Goal: Task Accomplishment & Management: Manage account settings

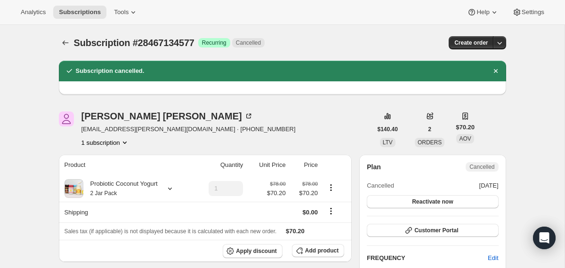
click at [61, 46] on icon "Subscriptions" at bounding box center [65, 42] width 9 height 9
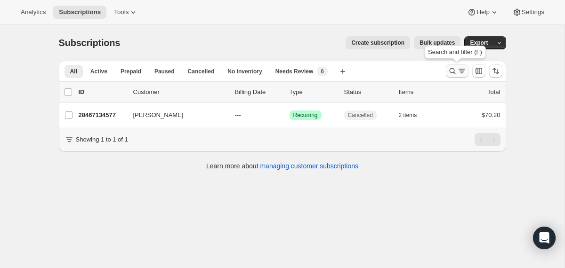
click at [449, 70] on icon "Search and filter results" at bounding box center [452, 71] width 6 height 6
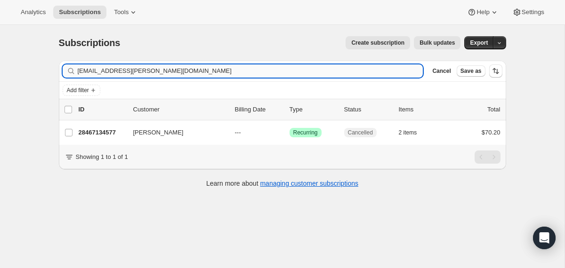
click at [327, 70] on input "[EMAIL_ADDRESS][PERSON_NAME][DOMAIN_NAME]" at bounding box center [250, 70] width 345 height 13
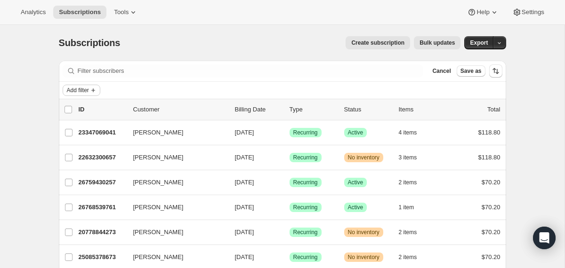
click at [89, 90] on span "Add filter" at bounding box center [78, 91] width 22 height 8
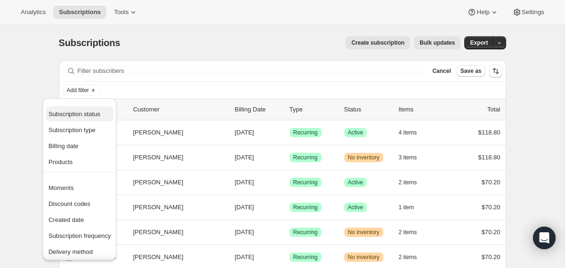
click at [80, 117] on span "Subscription status" at bounding box center [74, 114] width 52 height 7
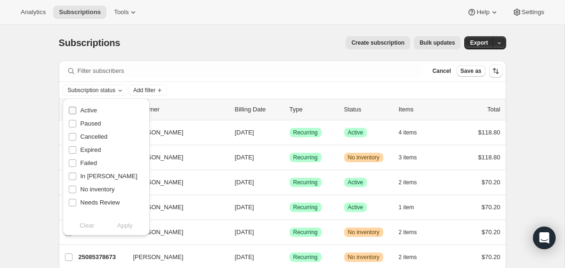
click at [80, 110] on label "Active" at bounding box center [82, 110] width 29 height 13
click at [76, 110] on input "Active" at bounding box center [73, 111] width 8 height 8
checkbox input "true"
click at [120, 222] on span "Apply" at bounding box center [125, 225] width 16 height 9
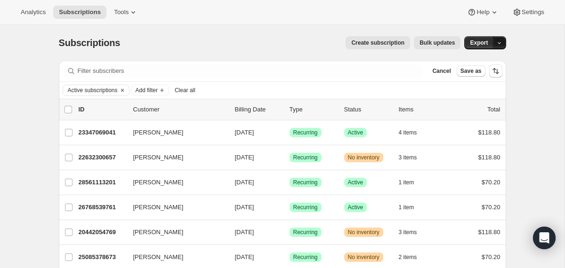
click at [500, 41] on icon "button" at bounding box center [499, 43] width 6 height 6
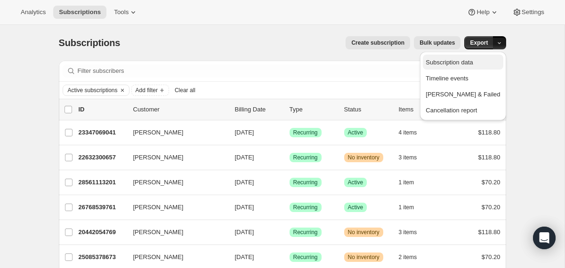
click at [472, 65] on span "Subscription data" at bounding box center [448, 62] width 47 height 7
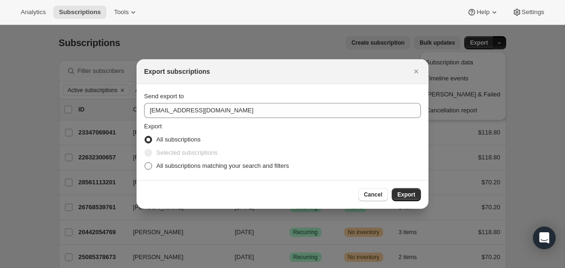
click at [220, 168] on span "All subscriptions matching your search and filters" at bounding box center [222, 165] width 133 height 7
click at [145, 163] on input "All subscriptions matching your search and filters" at bounding box center [144, 162] width 0 height 0
radio input "true"
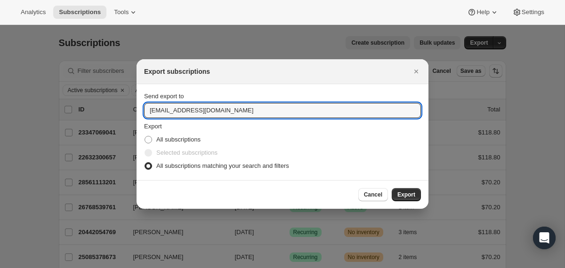
drag, startPoint x: 182, startPoint y: 111, endPoint x: 138, endPoint y: 112, distance: 43.3
click at [138, 112] on section "Send export to [EMAIL_ADDRESS][DOMAIN_NAME] Export All subscriptions Selected s…" at bounding box center [282, 132] width 292 height 96
type input "[PERSON_NAME][EMAIL_ADDRESS][DOMAIN_NAME]"
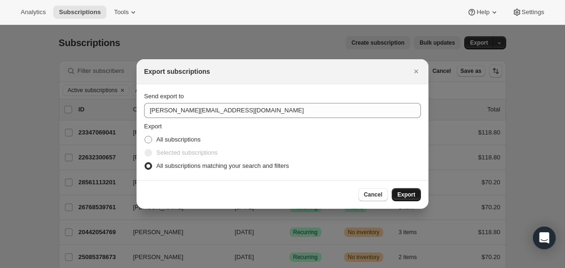
click at [398, 191] on button "Export" at bounding box center [405, 194] width 29 height 13
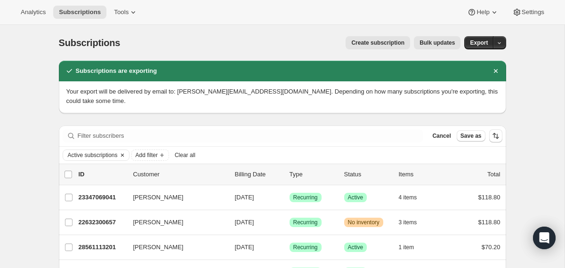
click at [126, 157] on icon "Clear" at bounding box center [123, 155] width 8 height 8
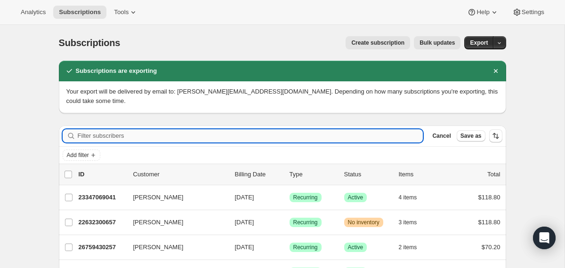
click at [119, 130] on input "Filter subscribers" at bounding box center [250, 135] width 345 height 13
paste input "[EMAIL_ADDRESS][DOMAIN_NAME]"
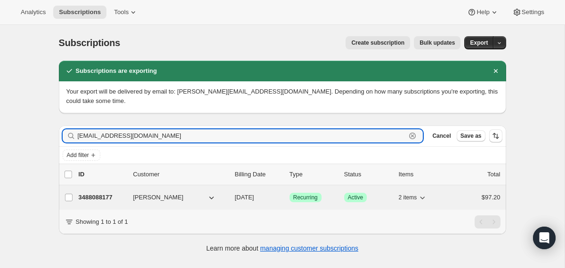
type input "[EMAIL_ADDRESS][DOMAIN_NAME]"
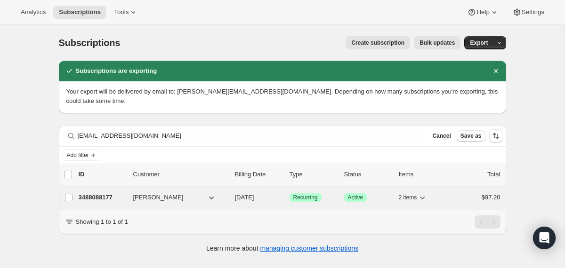
click at [237, 199] on span "[DATE]" at bounding box center [244, 197] width 19 height 7
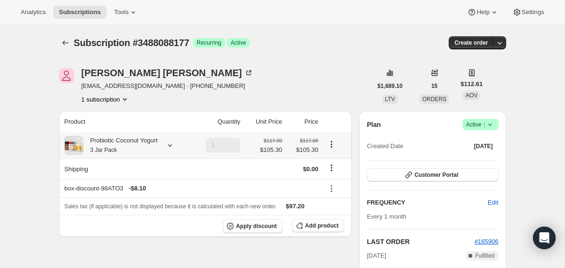
click at [172, 144] on icon at bounding box center [169, 145] width 9 height 9
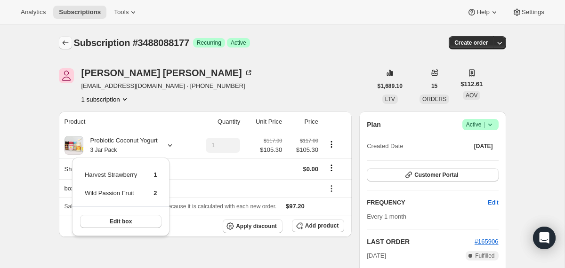
click at [62, 44] on icon "Subscriptions" at bounding box center [65, 42] width 9 height 9
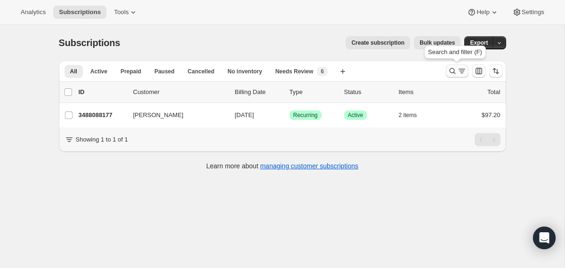
click at [448, 70] on icon "Search and filter results" at bounding box center [451, 70] width 9 height 9
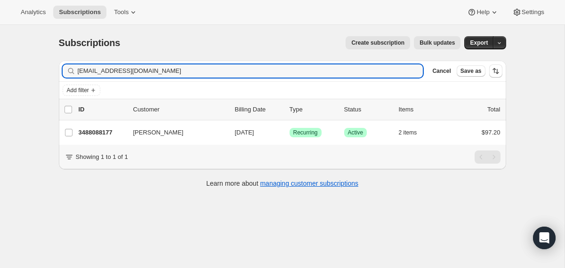
click at [342, 70] on input "[EMAIL_ADDRESS][DOMAIN_NAME]" at bounding box center [250, 70] width 345 height 13
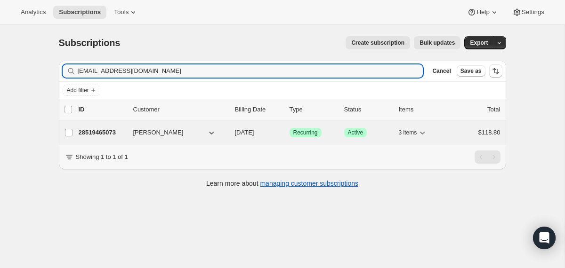
type input "[EMAIL_ADDRESS][DOMAIN_NAME]"
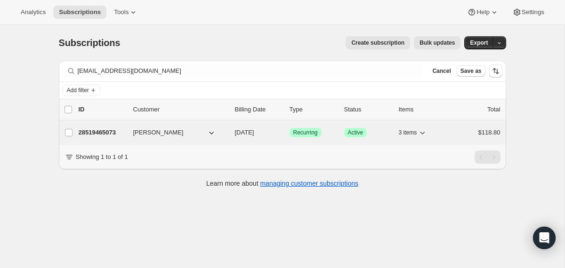
click at [230, 133] on div "28519465073 [PERSON_NAME] [DATE] Success Recurring Success Active 3 items $118.…" at bounding box center [290, 132] width 422 height 13
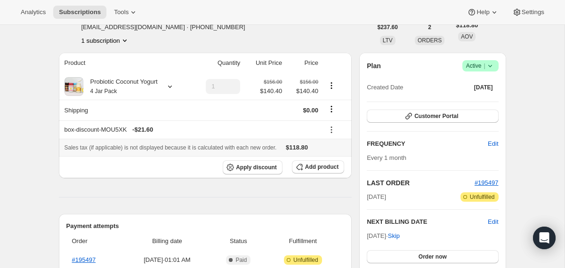
scroll to position [60, 0]
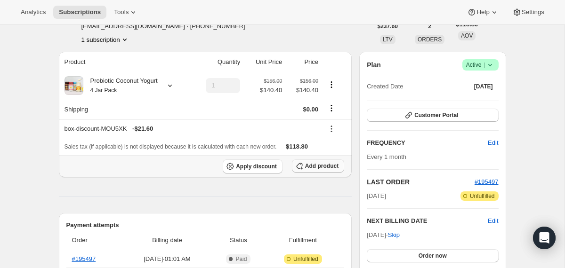
click at [315, 167] on span "Add product" at bounding box center [321, 166] width 33 height 8
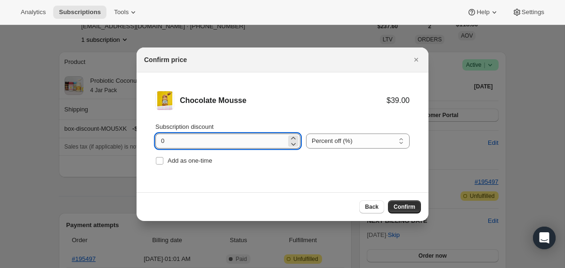
click at [162, 141] on input "0" at bounding box center [220, 141] width 131 height 15
type input "100"
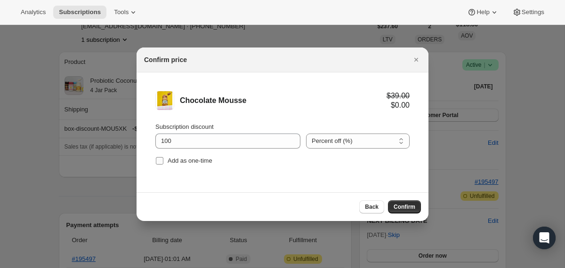
click at [164, 159] on label "Add as one-time" at bounding box center [183, 160] width 57 height 13
click at [163, 159] on input "Add as one-time" at bounding box center [160, 161] width 8 height 8
checkbox input "true"
click at [413, 210] on span "Confirm" at bounding box center [404, 207] width 22 height 8
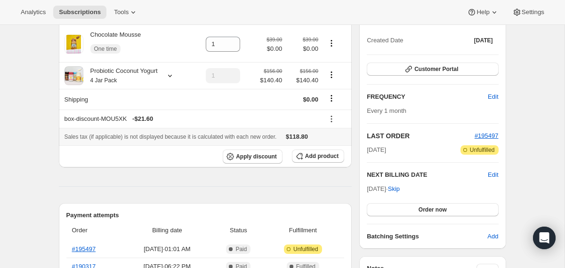
scroll to position [0, 0]
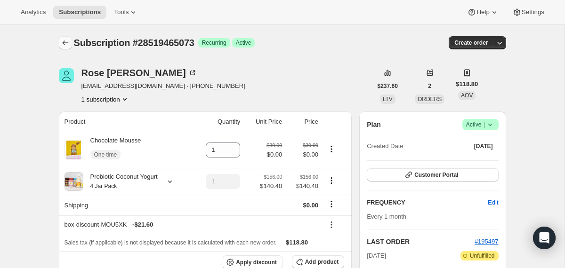
click at [65, 38] on button "Subscriptions" at bounding box center [65, 42] width 13 height 13
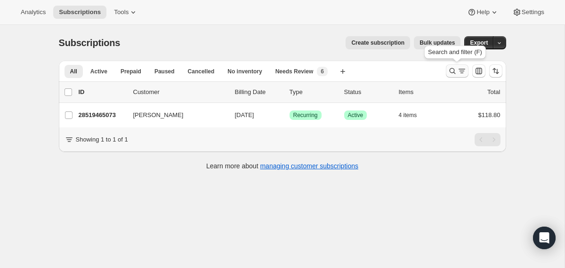
click at [453, 75] on icon "Search and filter results" at bounding box center [451, 70] width 9 height 9
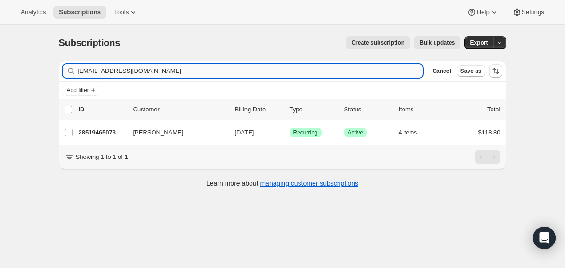
click at [358, 69] on input "[EMAIL_ADDRESS][DOMAIN_NAME]" at bounding box center [250, 70] width 345 height 13
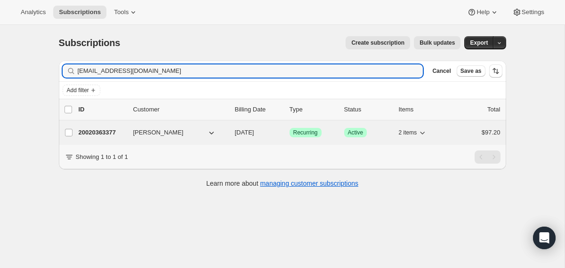
type input "[EMAIL_ADDRESS][DOMAIN_NAME]"
click at [230, 133] on div "20020363377 [PERSON_NAME] [DATE] Success Recurring Success Active 2 items $97.20" at bounding box center [290, 132] width 422 height 13
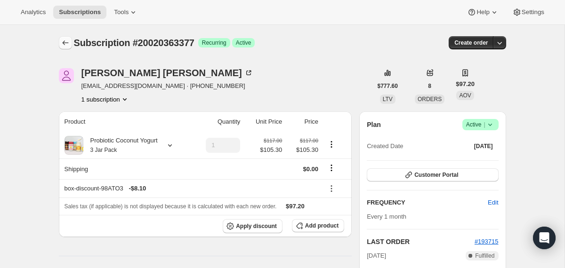
click at [64, 43] on icon "Subscriptions" at bounding box center [65, 42] width 9 height 9
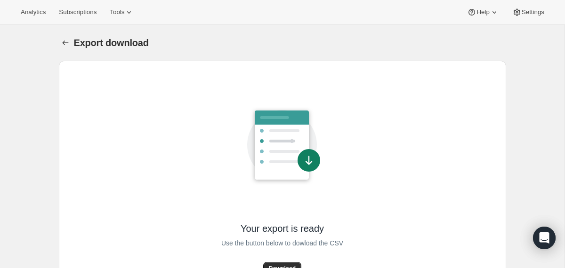
scroll to position [38, 0]
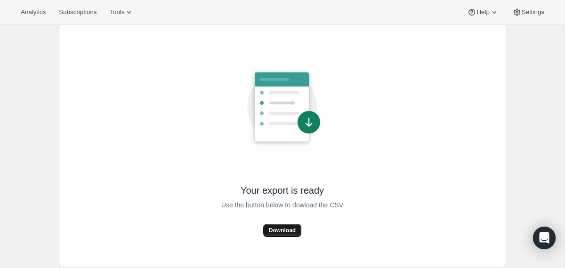
click at [273, 232] on span "Download" at bounding box center [282, 231] width 27 height 8
